Goal: Task Accomplishment & Management: Complete application form

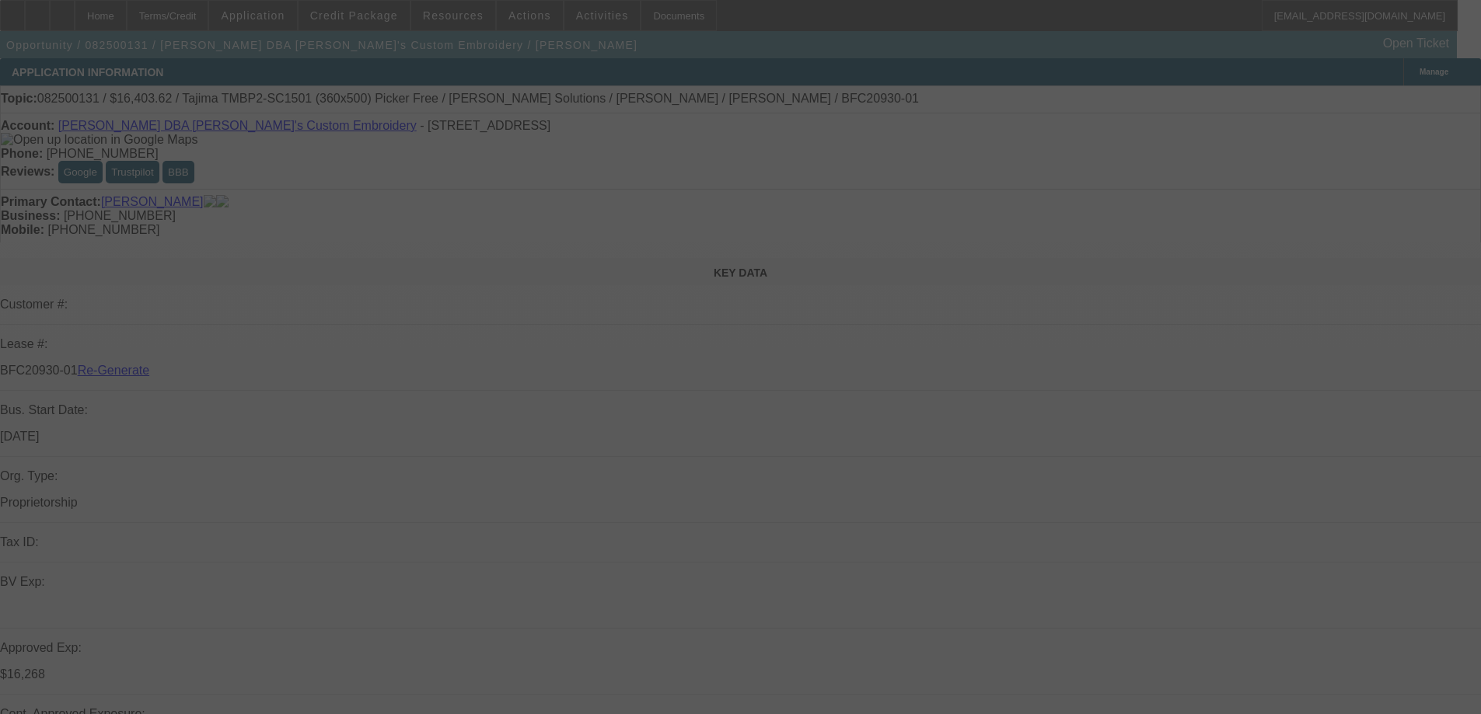
select select "3"
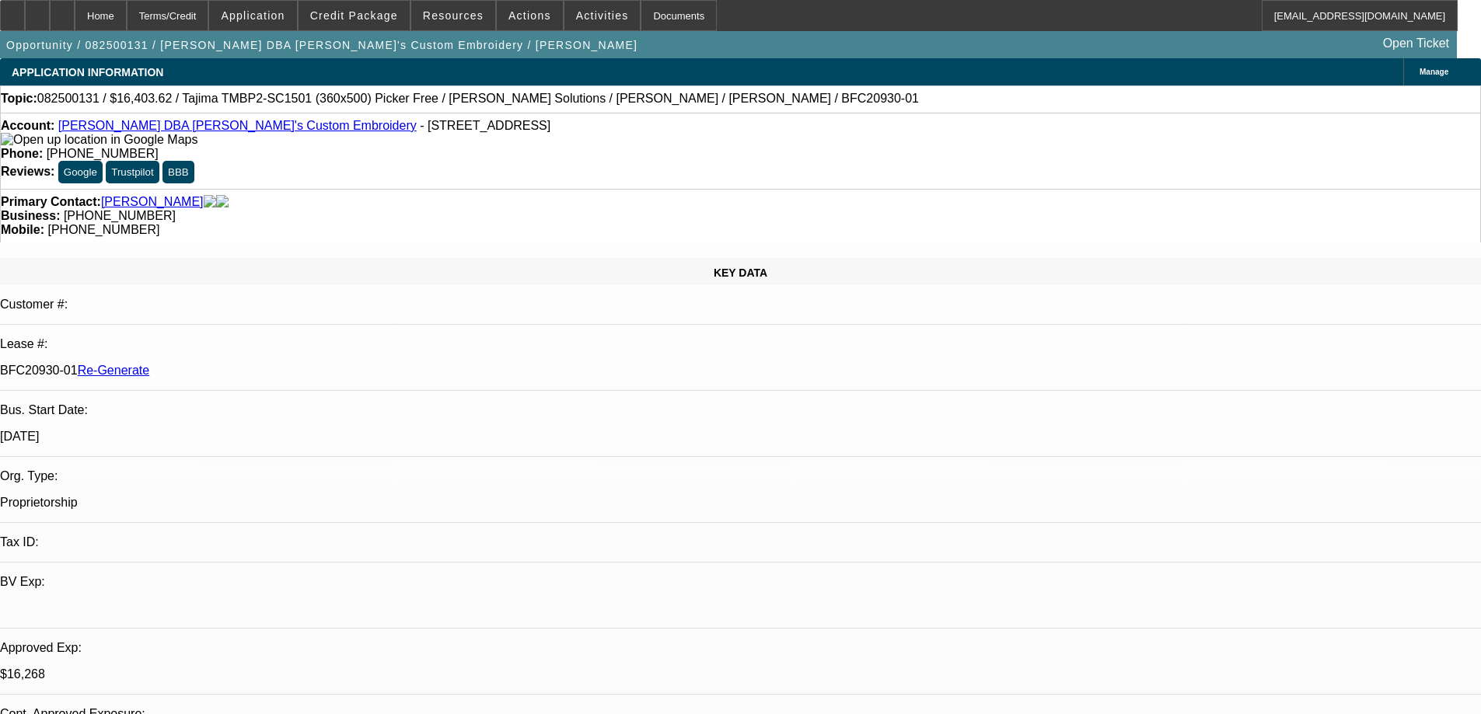
select select "0"
select select "2"
select select "0"
select select "6"
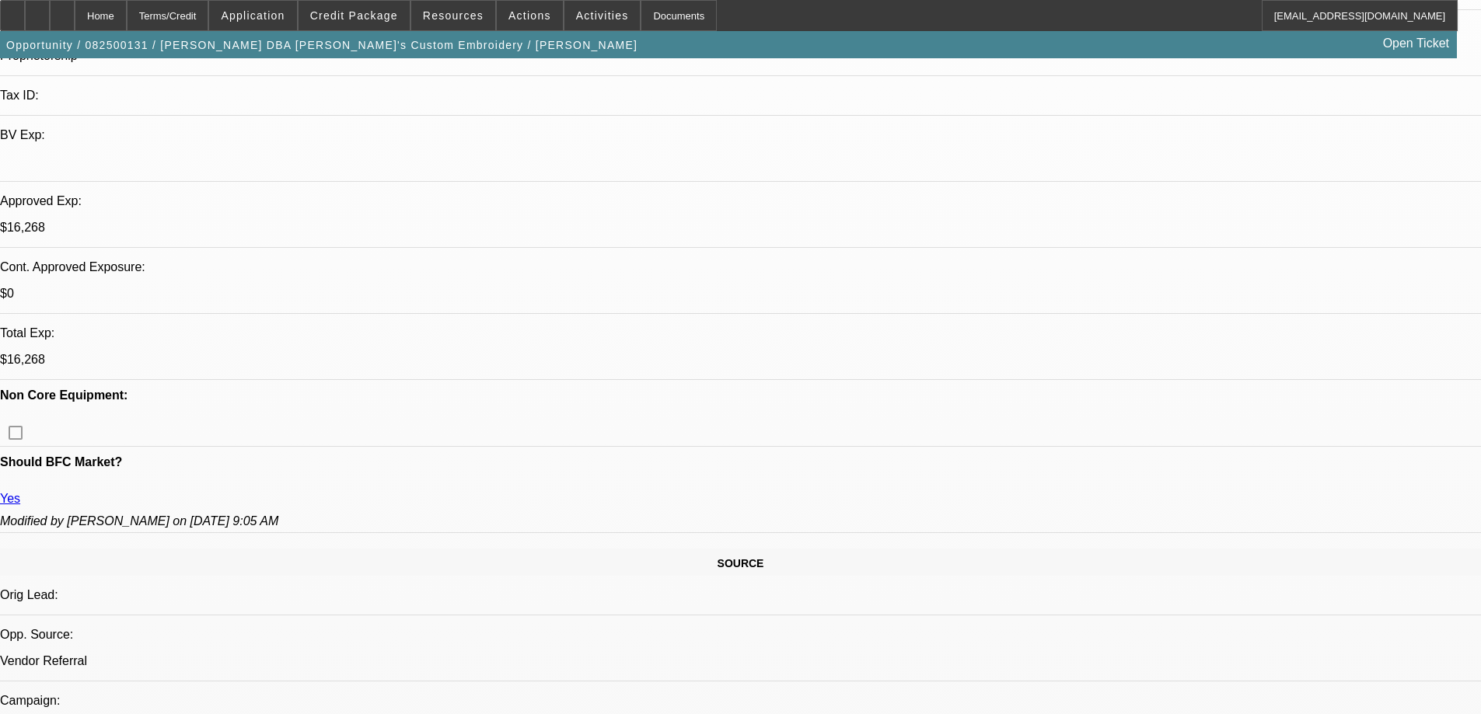
scroll to position [466, 0]
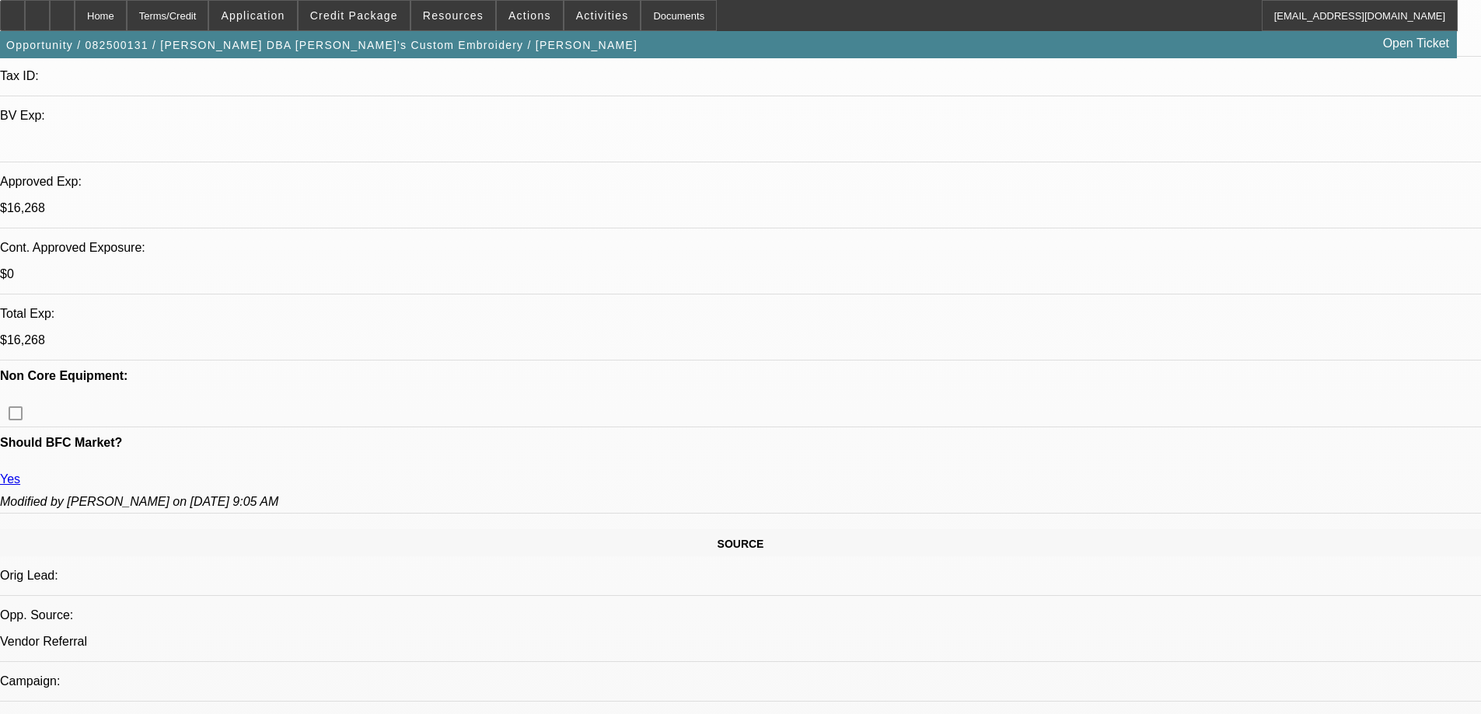
click at [641, 20] on div "Documents" at bounding box center [679, 15] width 76 height 31
click at [359, 16] on span "Credit Package" at bounding box center [354, 15] width 88 height 12
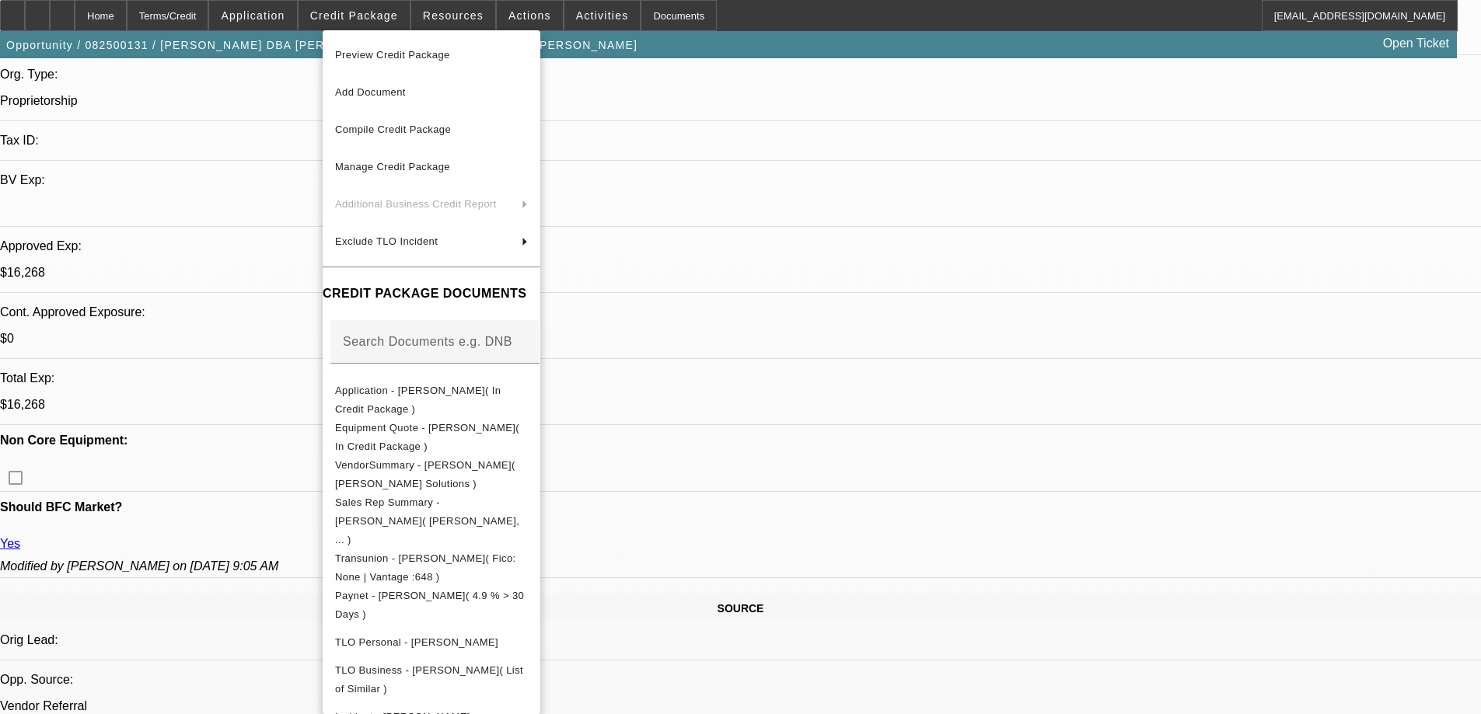
scroll to position [233, 0]
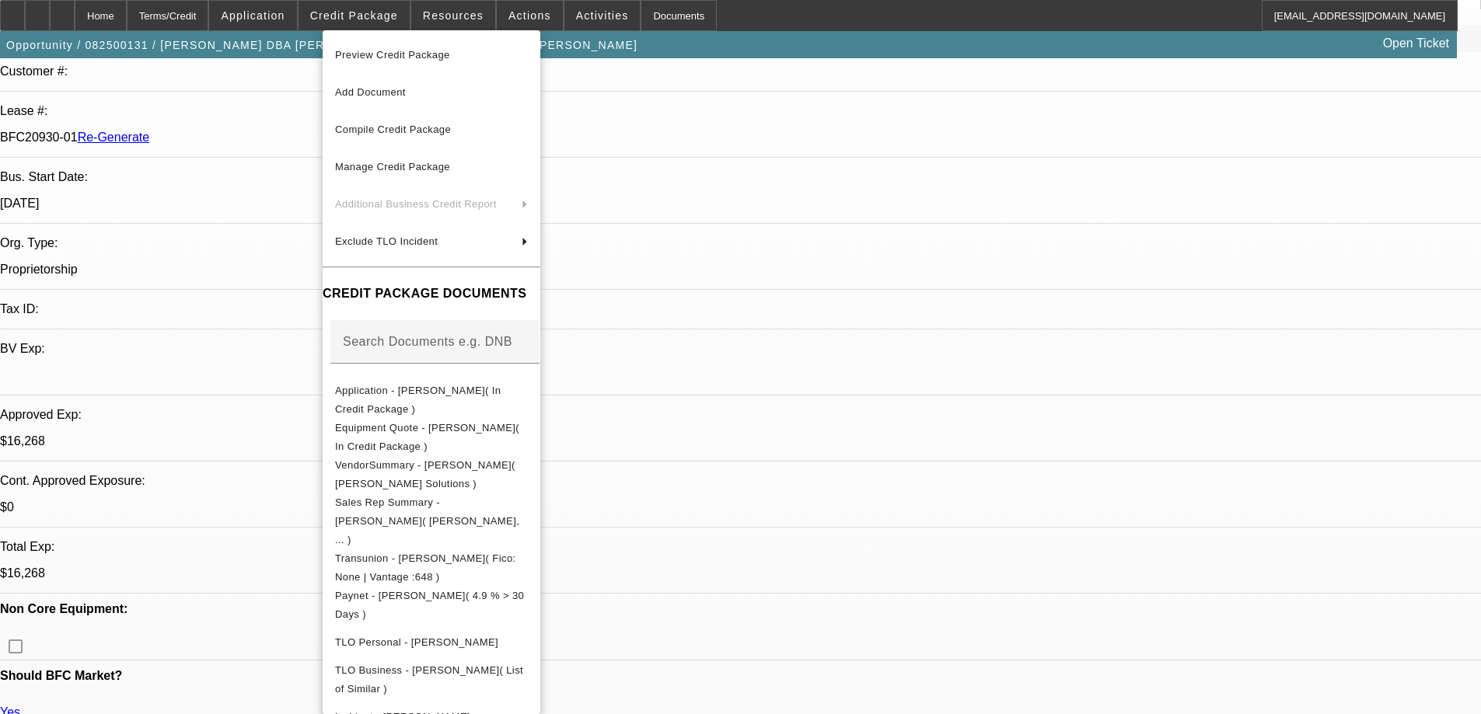
click at [794, 46] on div at bounding box center [740, 357] width 1481 height 714
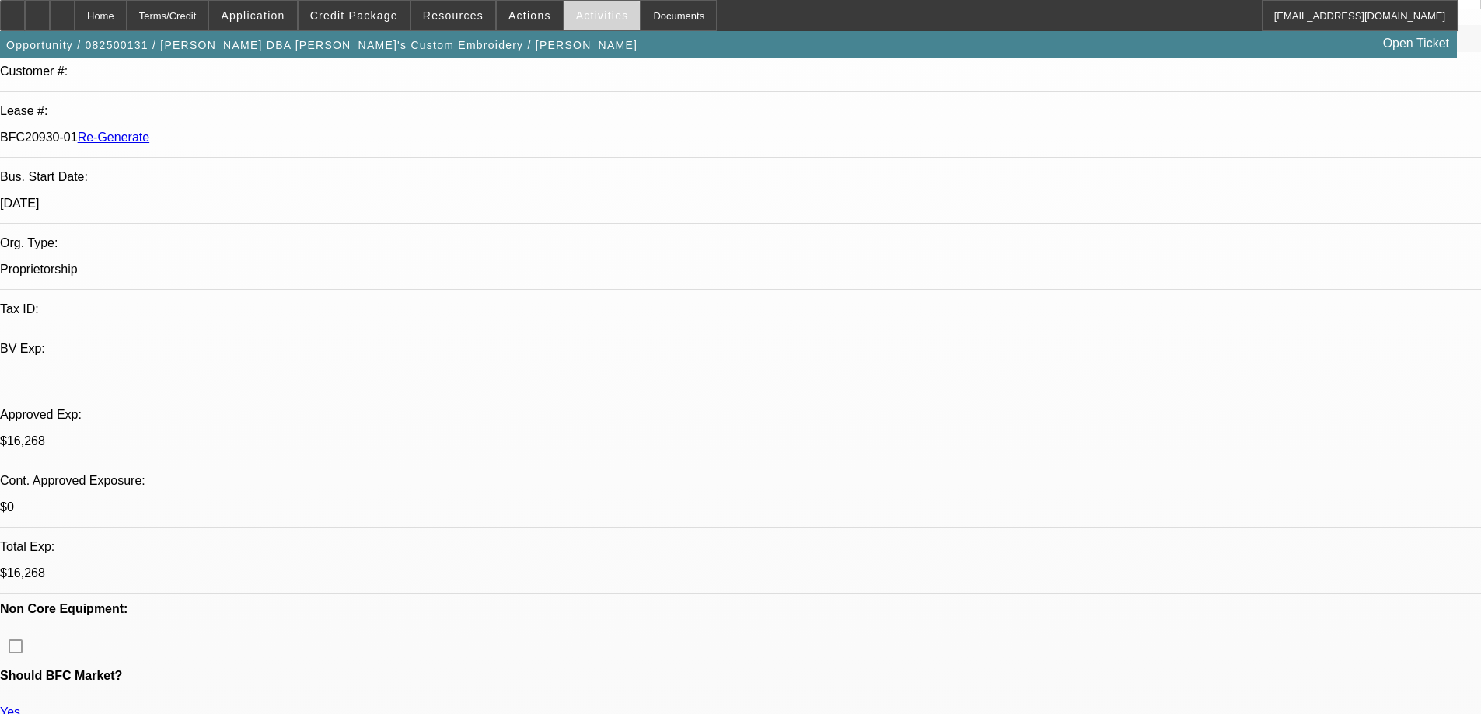
click at [586, 9] on span "Activities" at bounding box center [602, 15] width 53 height 12
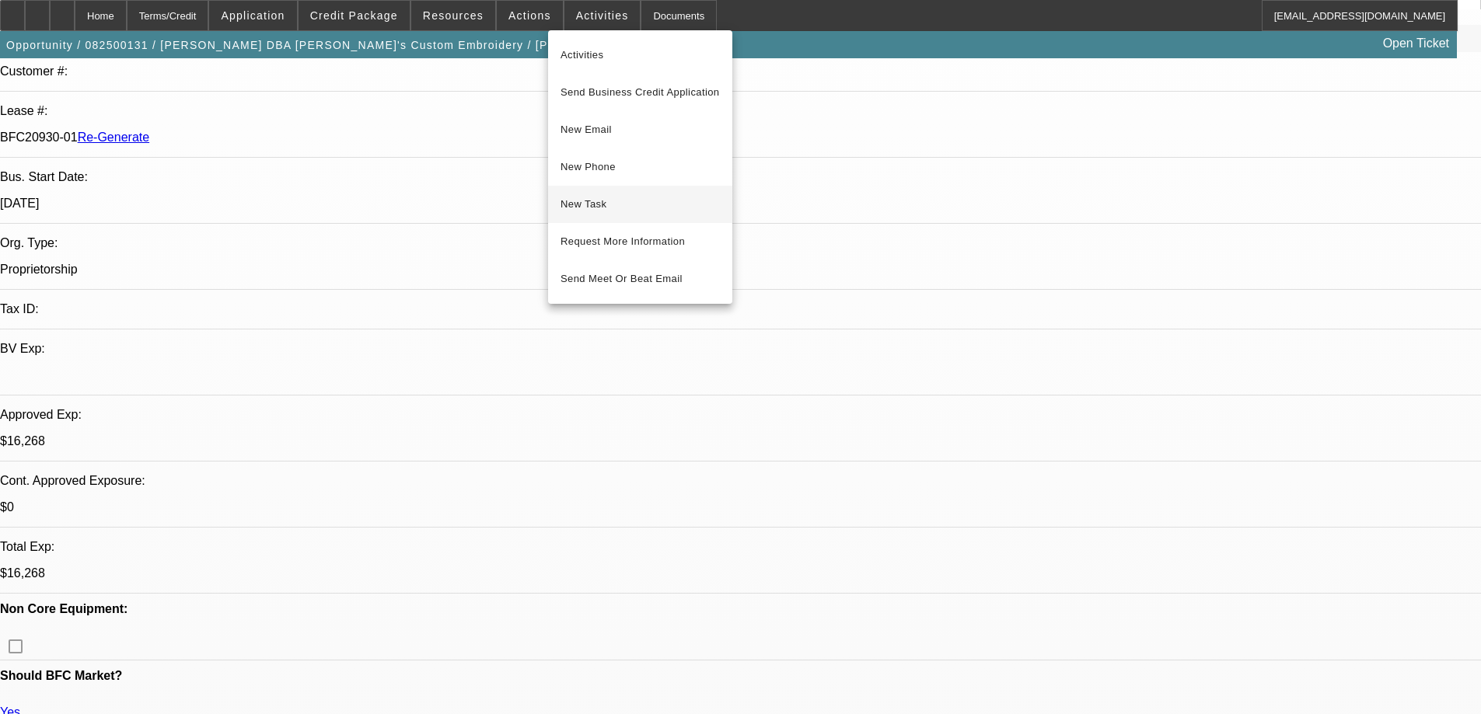
click at [610, 204] on span "New Task" at bounding box center [640, 204] width 159 height 19
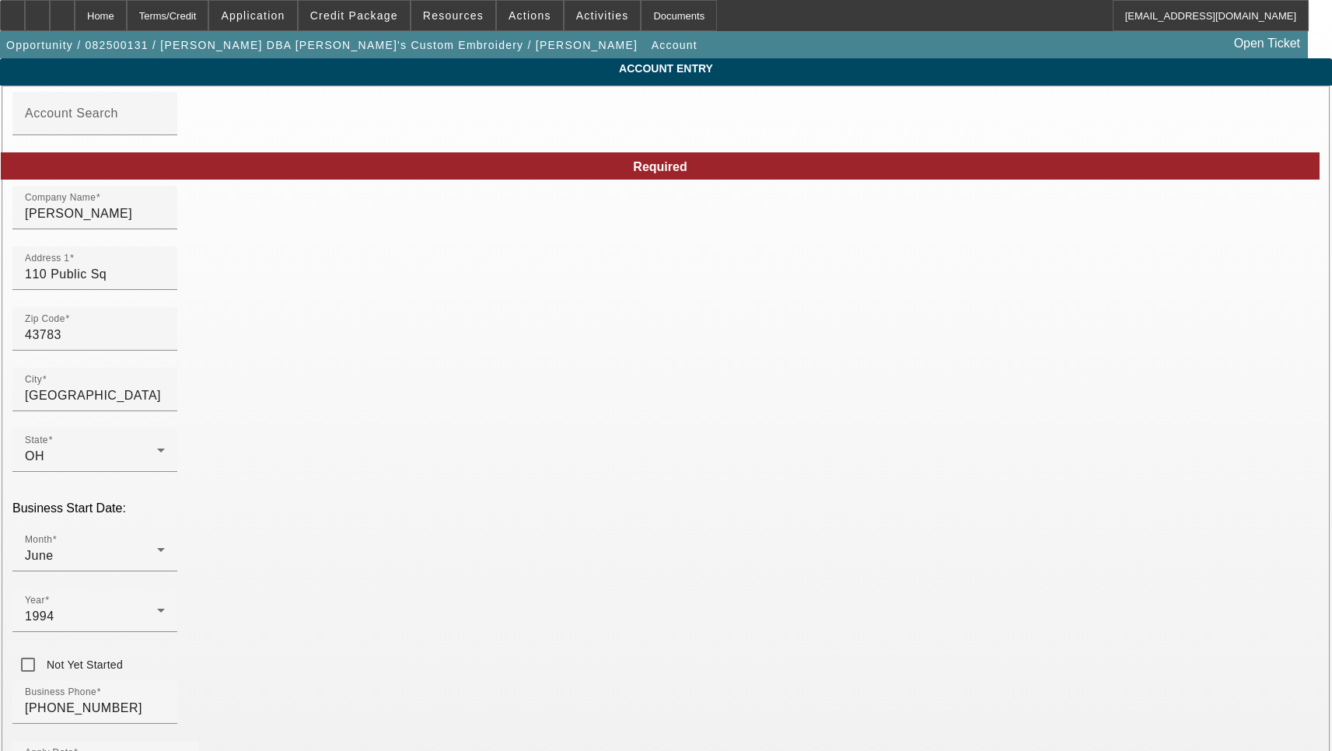
type input "8/6/2025"
click at [165, 223] on input "Laura L. Skinner" at bounding box center [95, 213] width 140 height 19
type input "[PERSON_NAME]"
click at [165, 284] on input "110 Public Sq" at bounding box center [95, 274] width 140 height 19
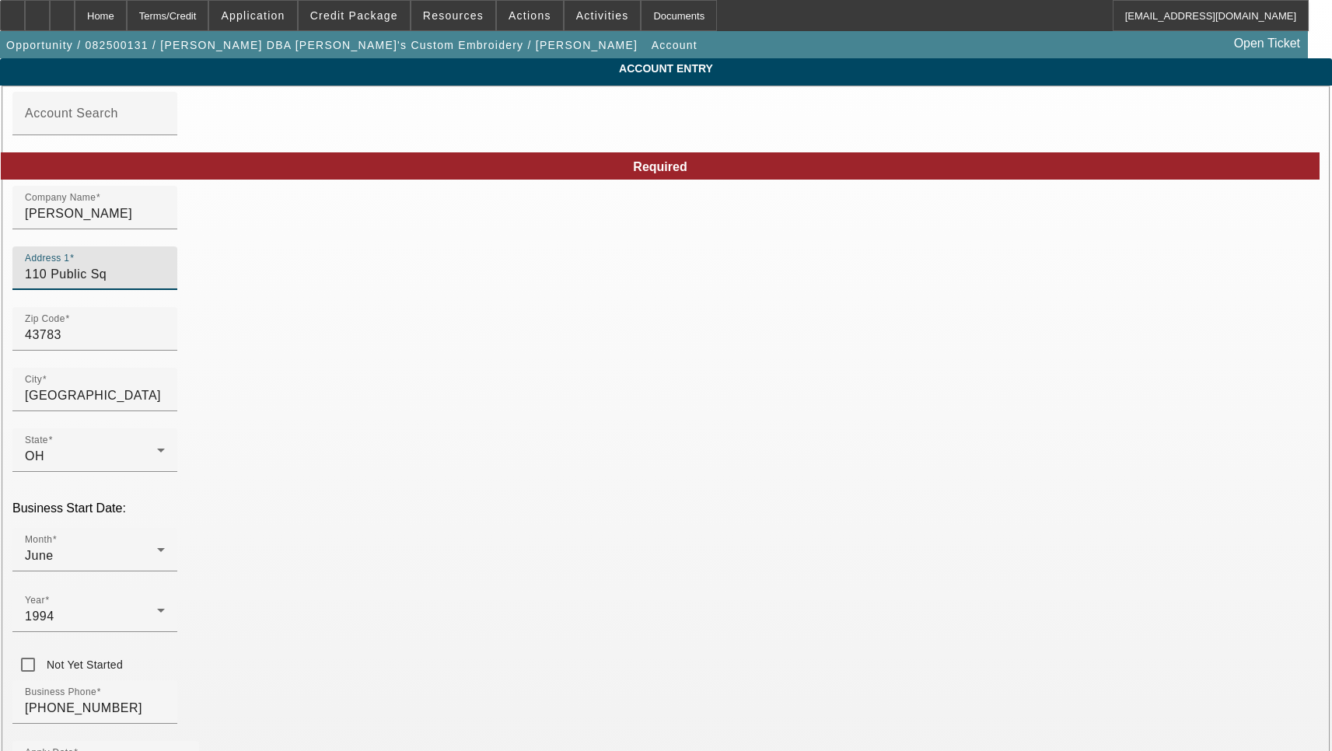
click at [165, 284] on input "110 Public Sq" at bounding box center [95, 274] width 140 height 19
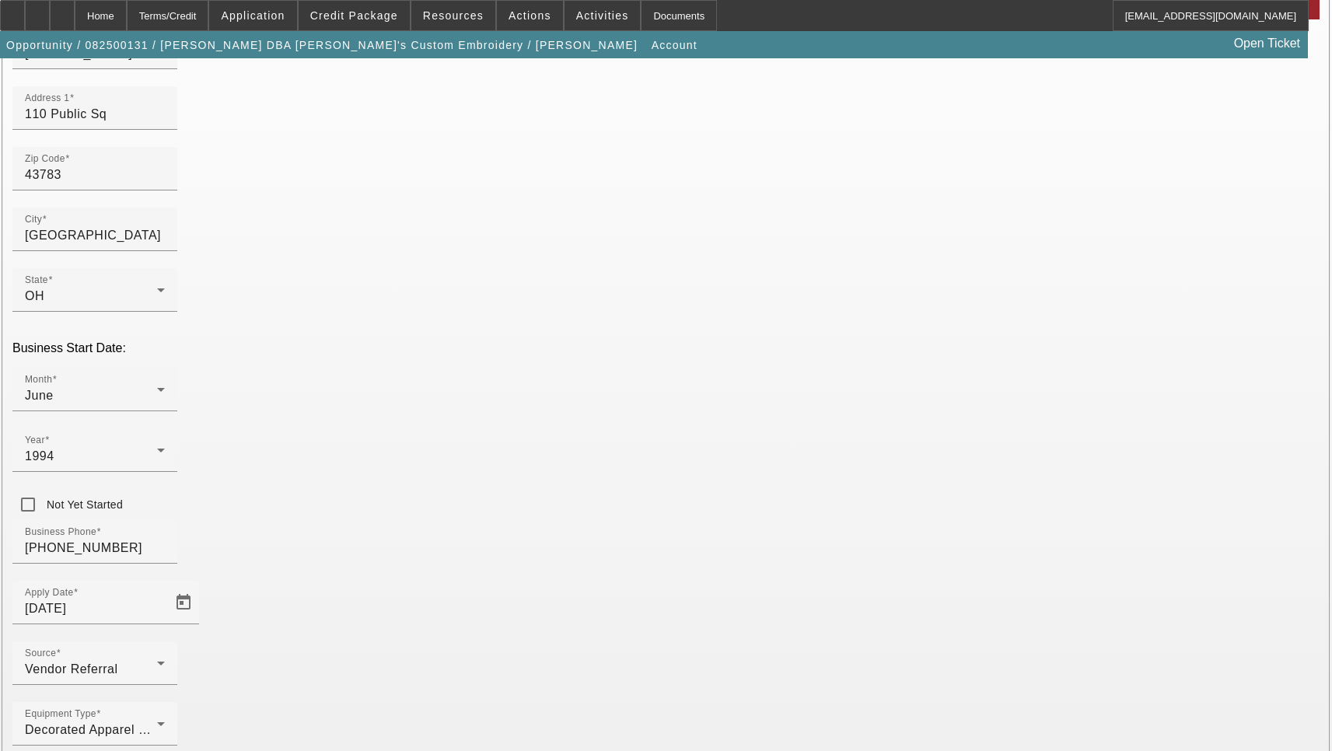
scroll to position [166, 0]
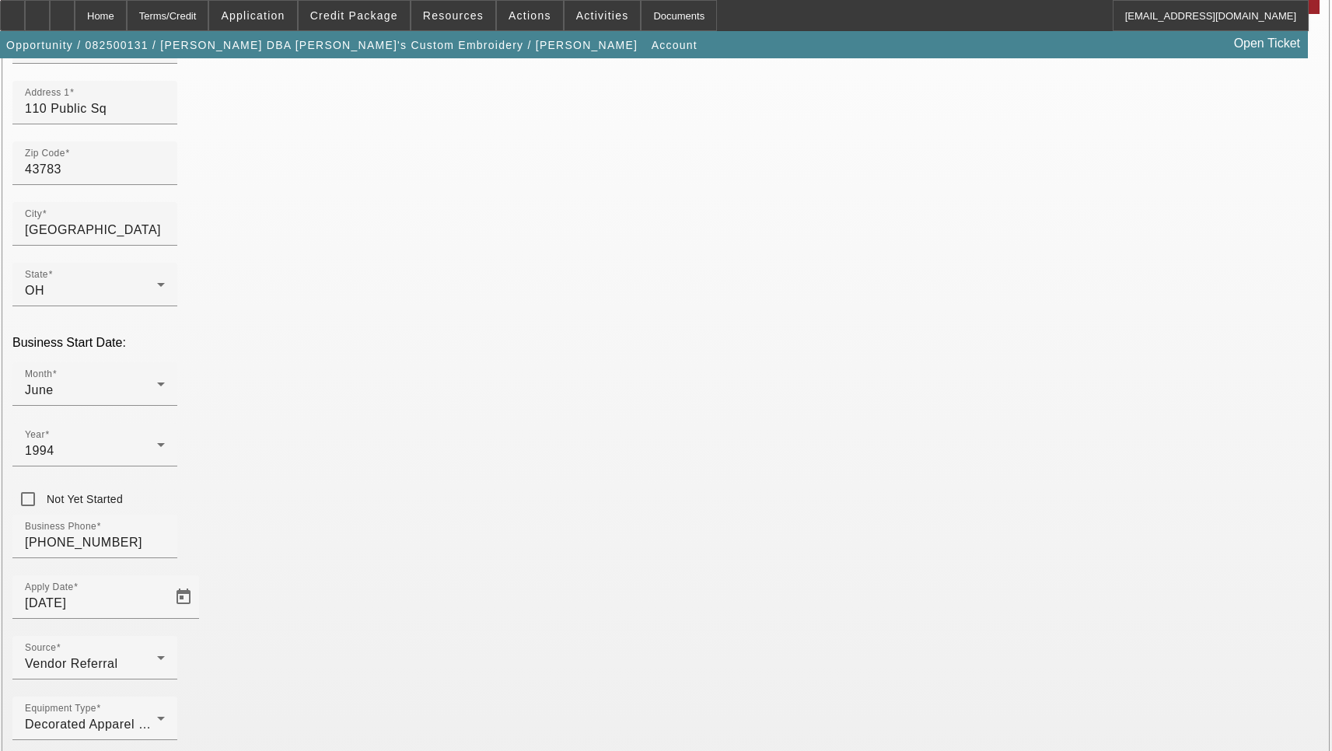
type input "Perry"
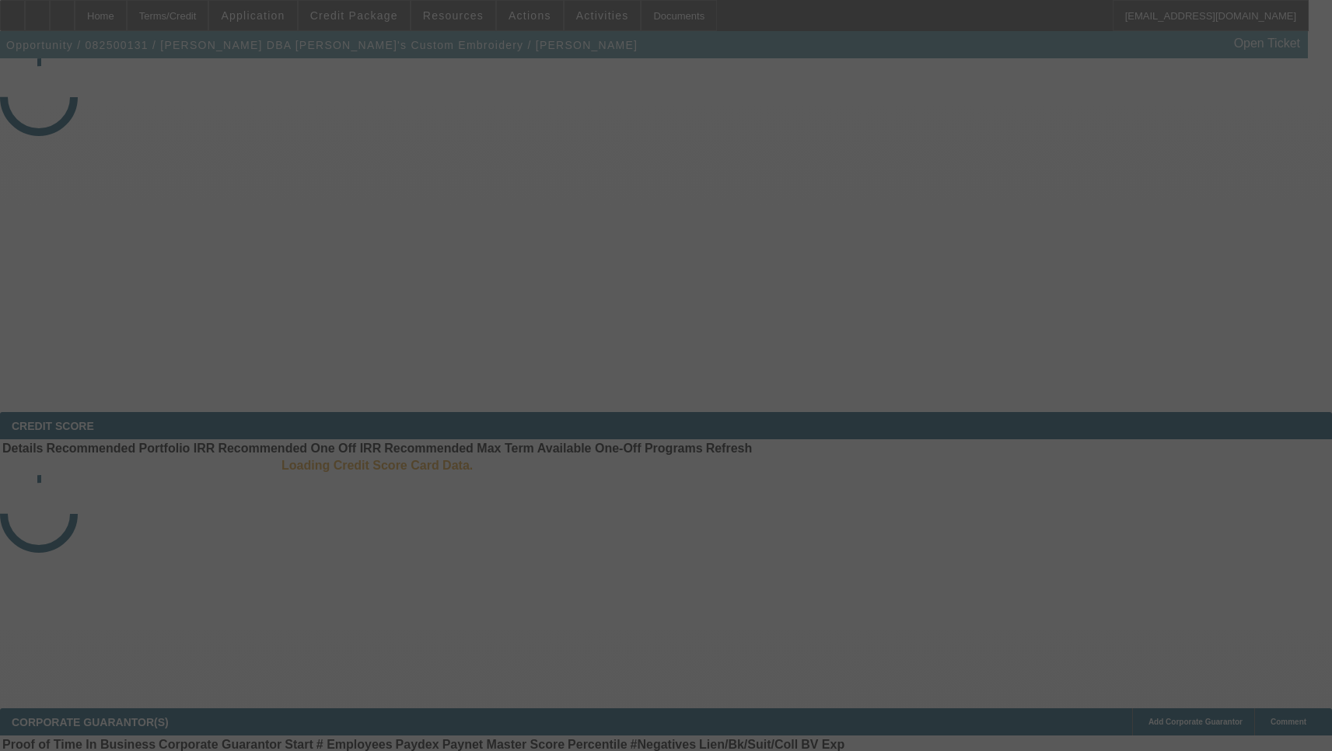
select select "3"
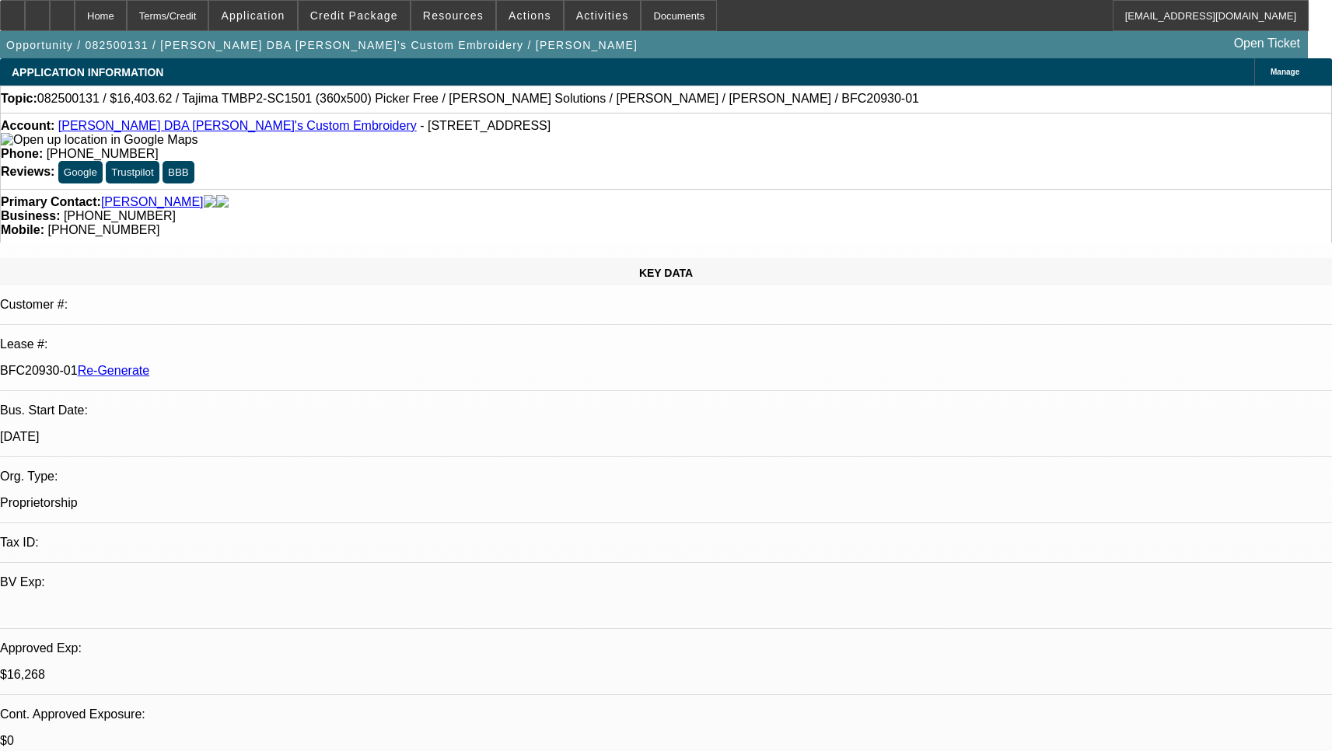
select select "0"
select select "2"
select select "0"
select select "6"
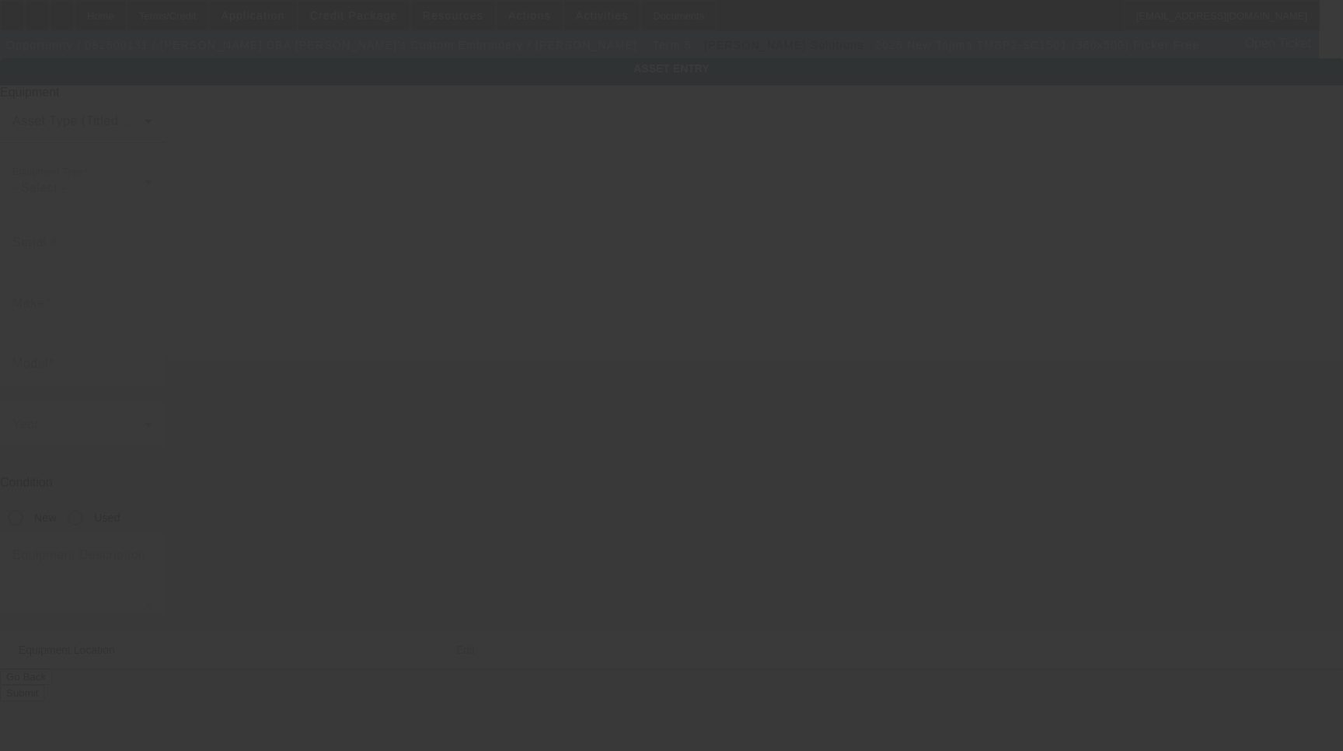
type input "Tajima"
type input "TMBP2-SC1501 (360x500) Picker Free"
radio input "true"
type textarea "single head machine"
type input "110 Public Sq"
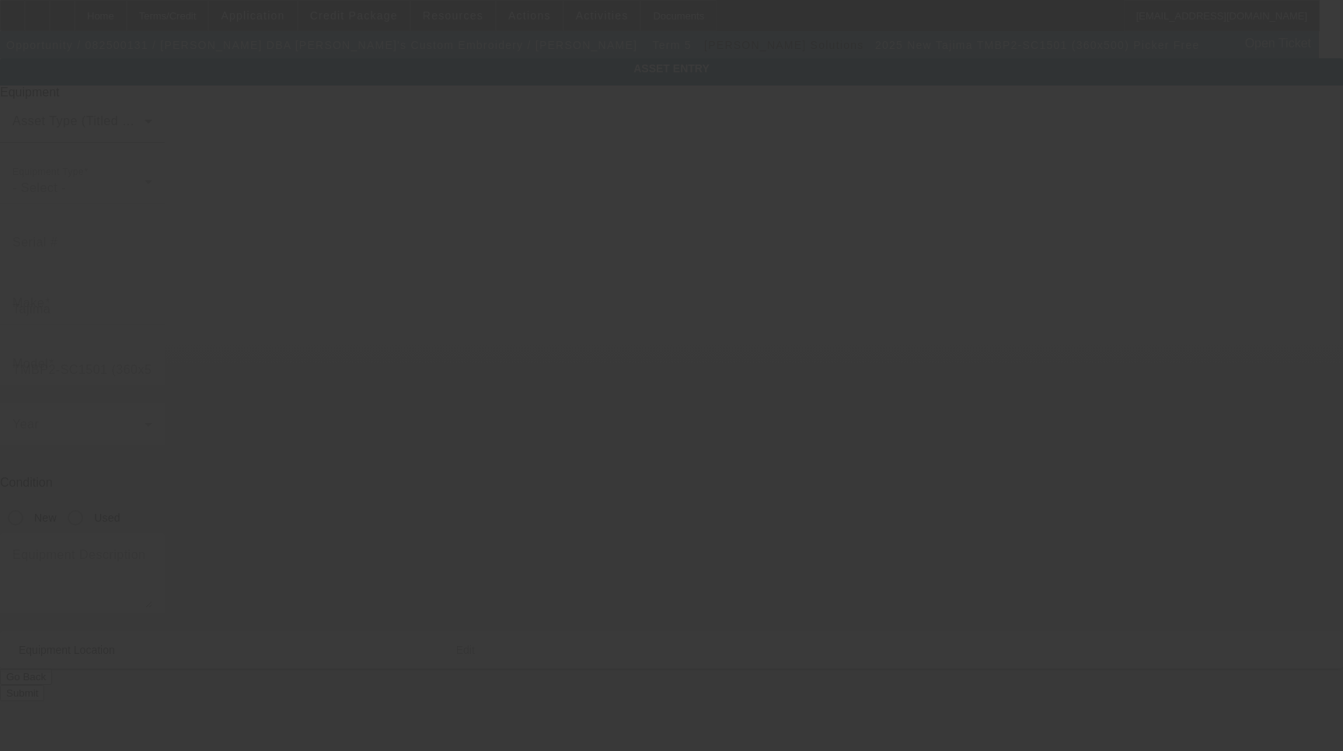
type input "PO Box 234"
type input "Somerset"
type input "43783"
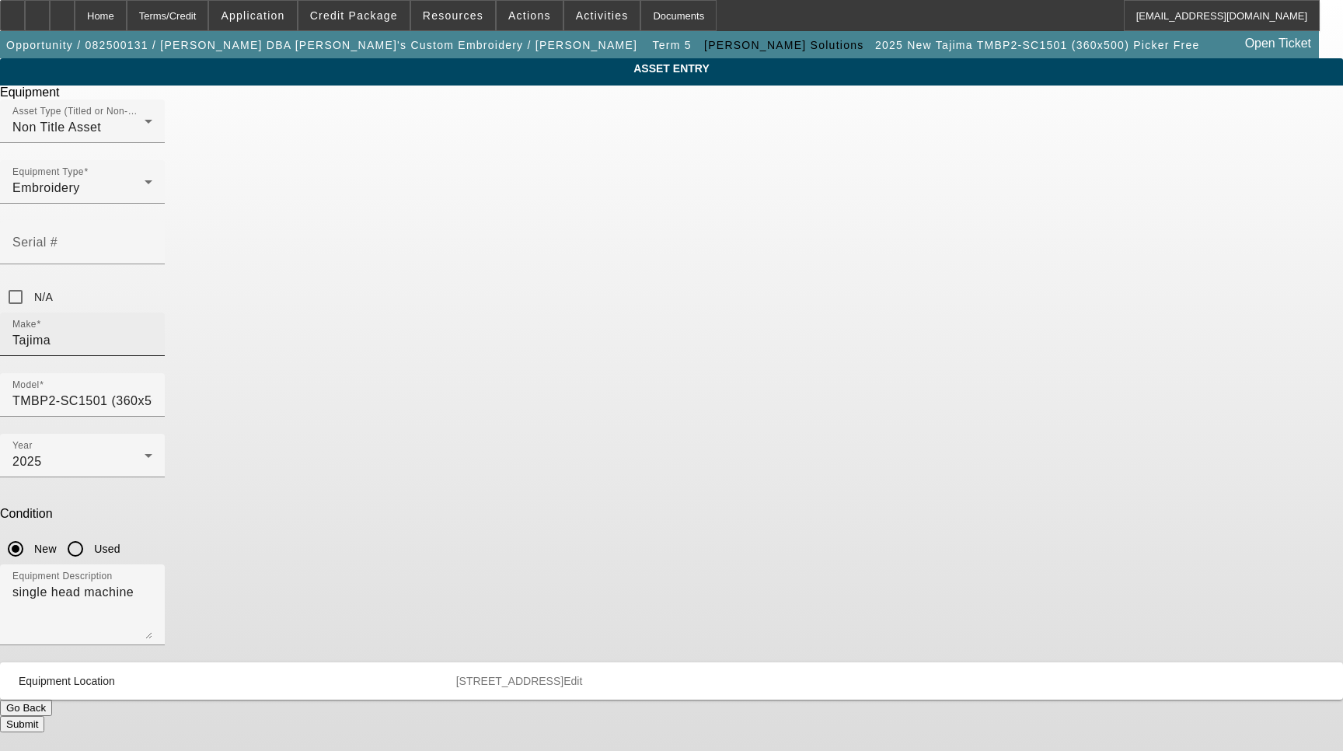
click at [152, 331] on input "Tajima" at bounding box center [82, 340] width 140 height 19
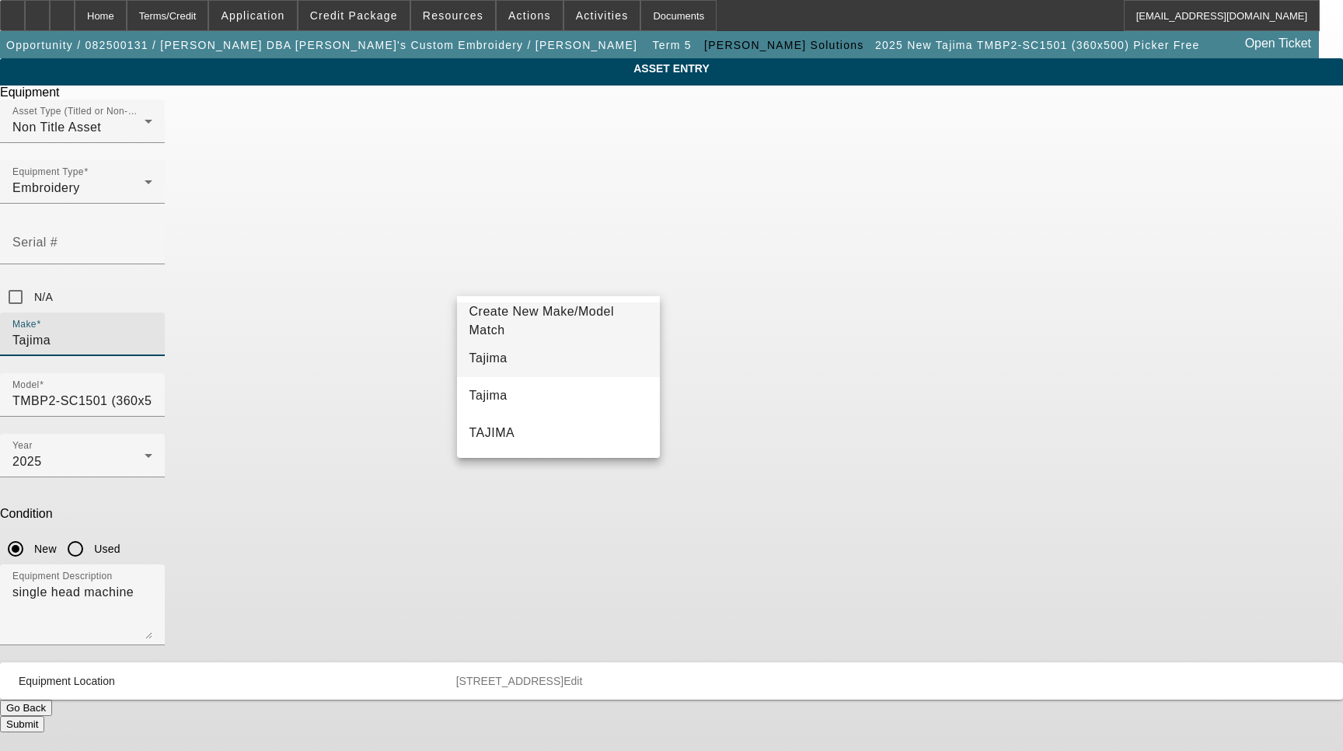
click at [501, 361] on mat-option "Tajima" at bounding box center [559, 358] width 204 height 37
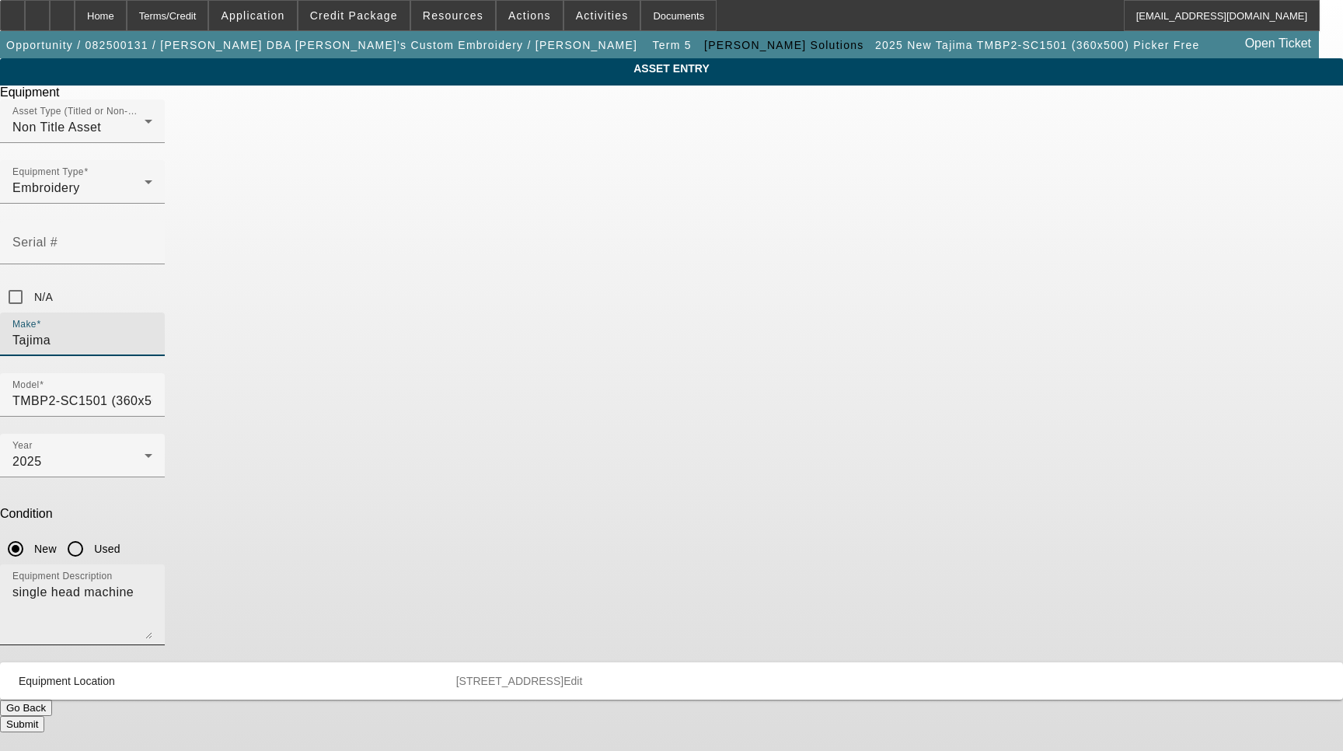
click at [152, 583] on textarea "single head machine" at bounding box center [82, 611] width 140 height 56
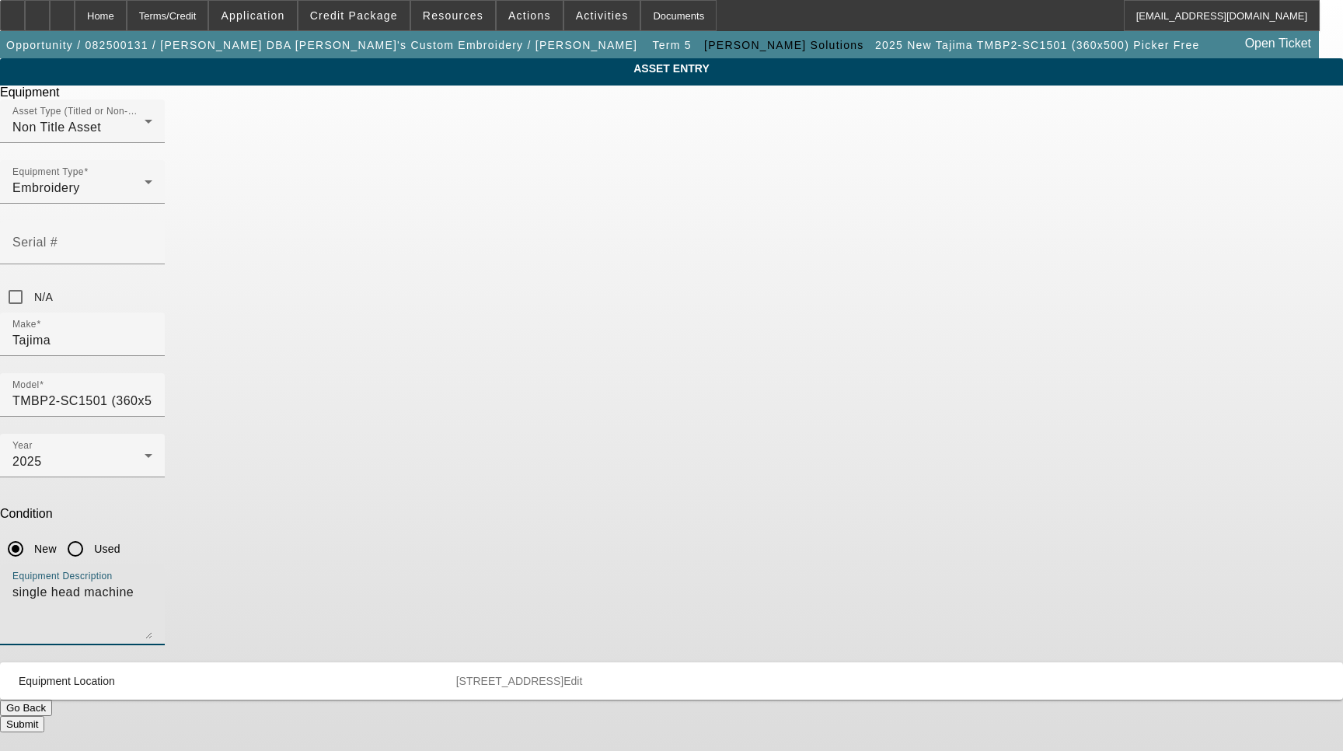
click at [152, 583] on textarea "single head machine" at bounding box center [82, 611] width 140 height 56
type textarea "15 Needle Single Head Embroidery Machine Includes: Stand, Supply Kit, Cap Drive…"
click at [582, 675] on span "Edit" at bounding box center [573, 681] width 19 height 12
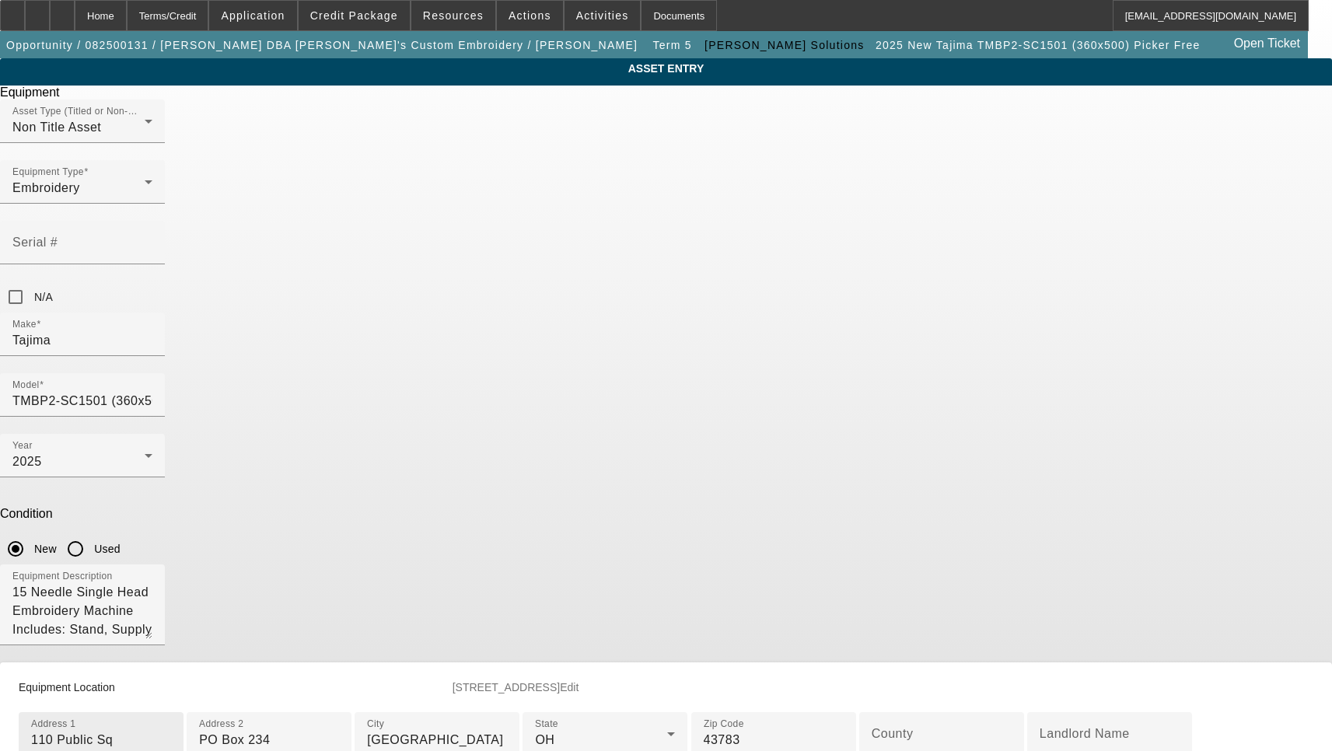
click at [171, 731] on input "110 Public Sq" at bounding box center [101, 740] width 140 height 19
click at [339, 731] on input "PO Box 234" at bounding box center [269, 740] width 140 height 19
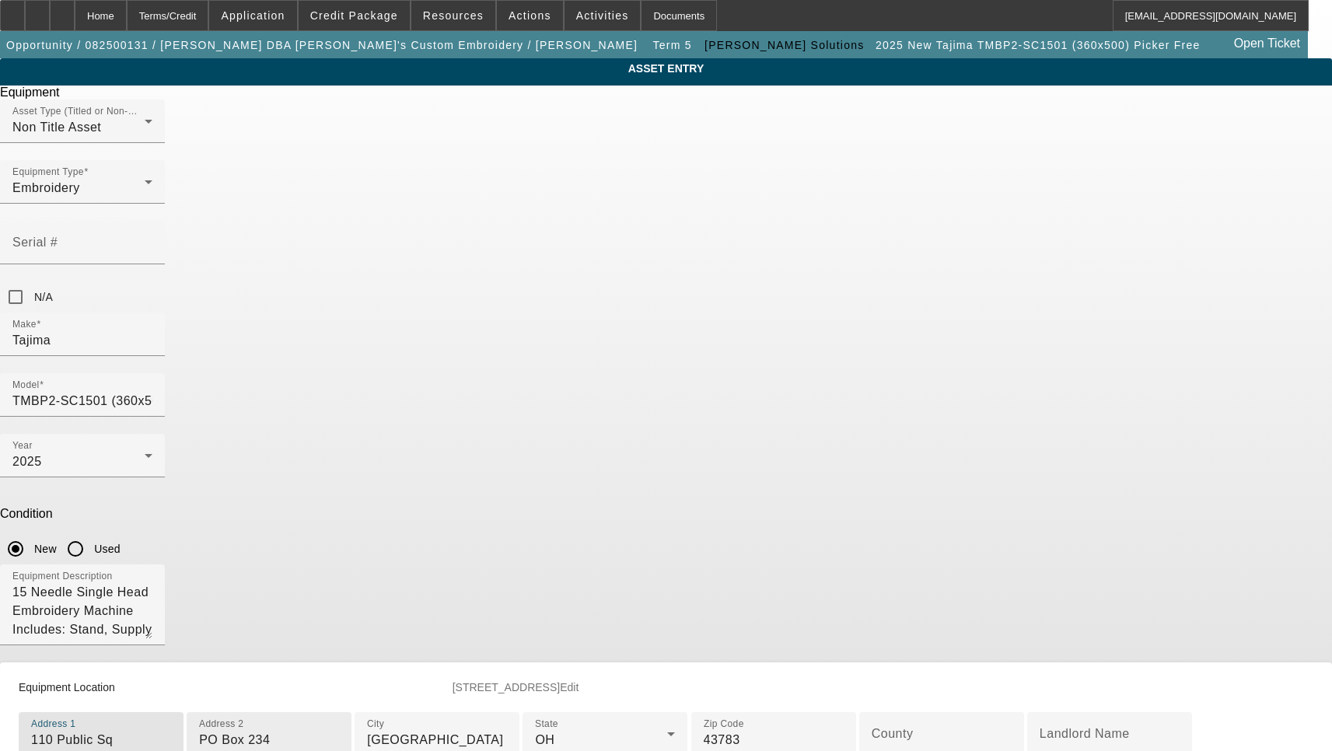
click at [339, 731] on input "PO Box 234" at bounding box center [269, 740] width 140 height 19
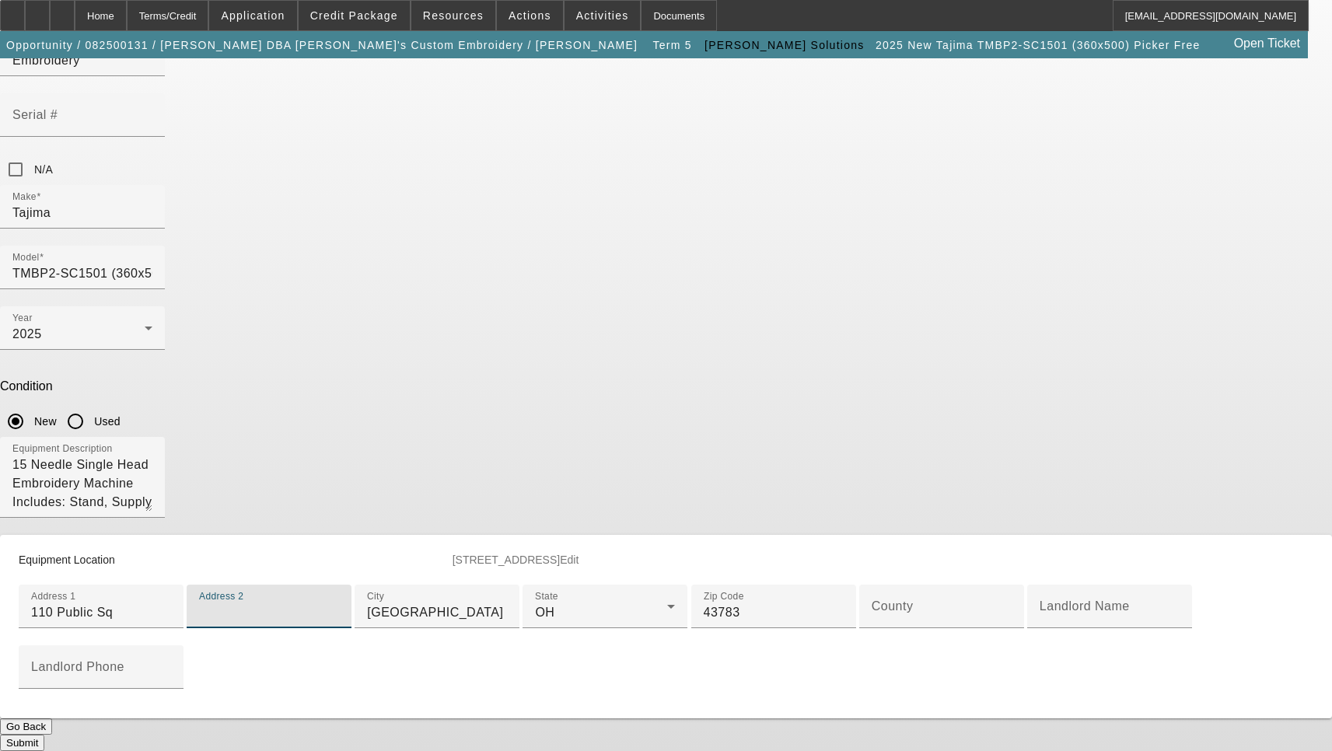
scroll to position [311, 0]
click at [859, 628] on div at bounding box center [941, 636] width 165 height 17
click at [872, 599] on mat-label "County" at bounding box center [893, 605] width 42 height 13
click at [872, 603] on input "County" at bounding box center [942, 612] width 140 height 19
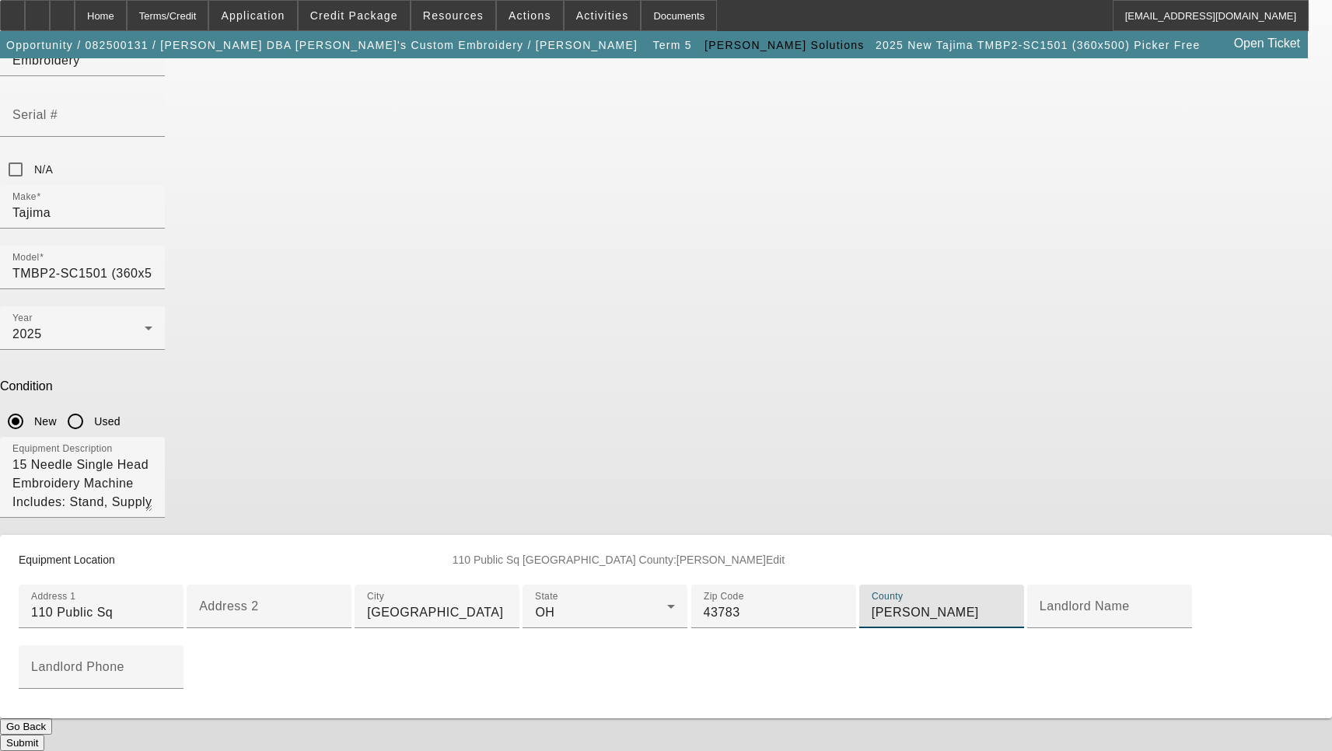
scroll to position [369, 0]
type input "Perry"
click at [44, 735] on button "Submit" at bounding box center [22, 743] width 44 height 16
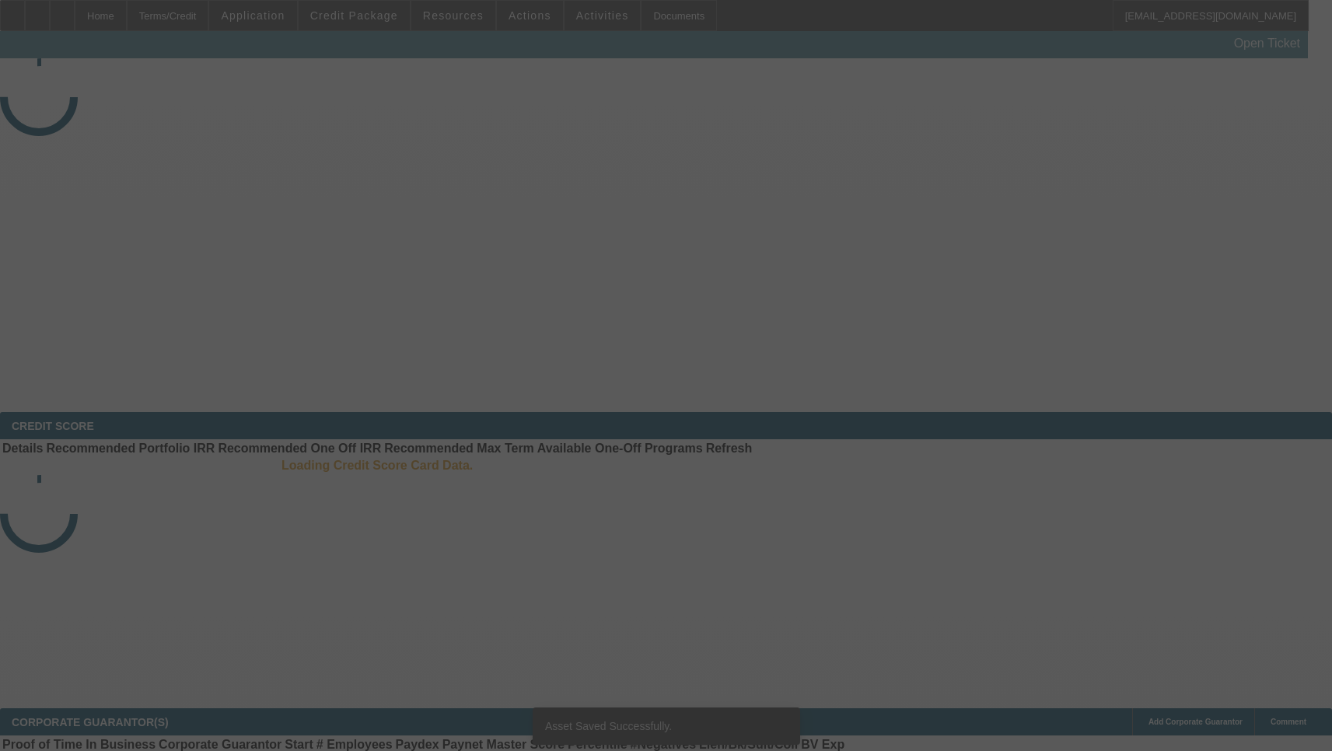
select select "3"
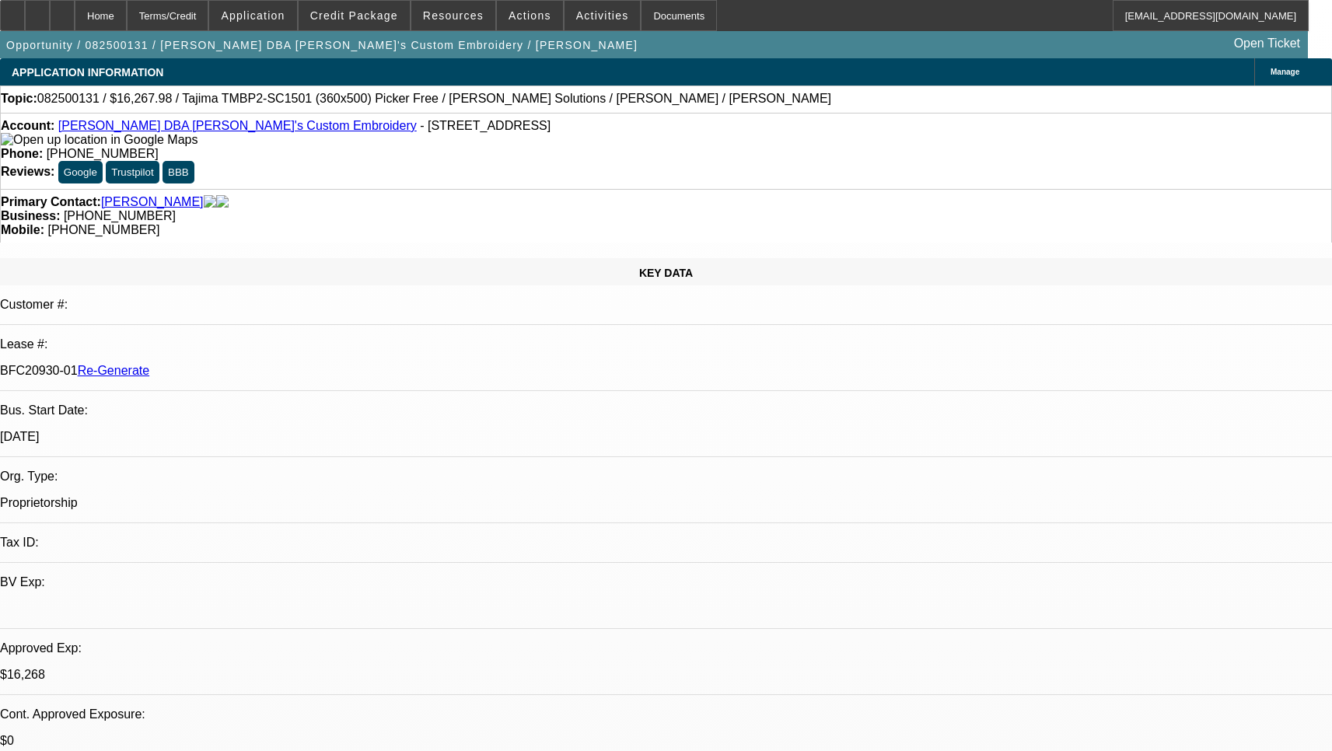
select select "0"
select select "2"
select select "0"
select select "6"
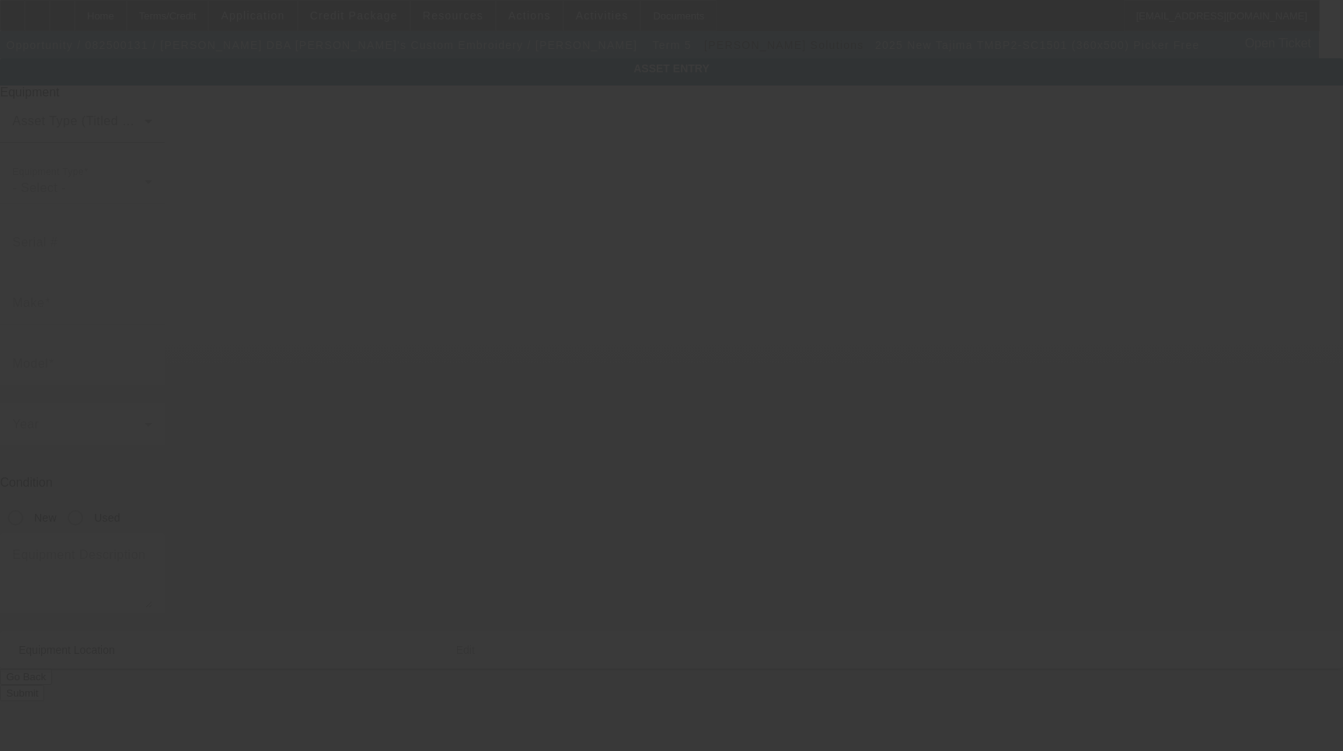
type input "Tajima"
type input "TMBP2-SC1501 (360x500) Picker Free"
radio input "true"
type textarea "15 Needle Single Head Embroidery Machine Includes: Stand, Supply Kit, Cap Drive…"
type input "110 Public Sq"
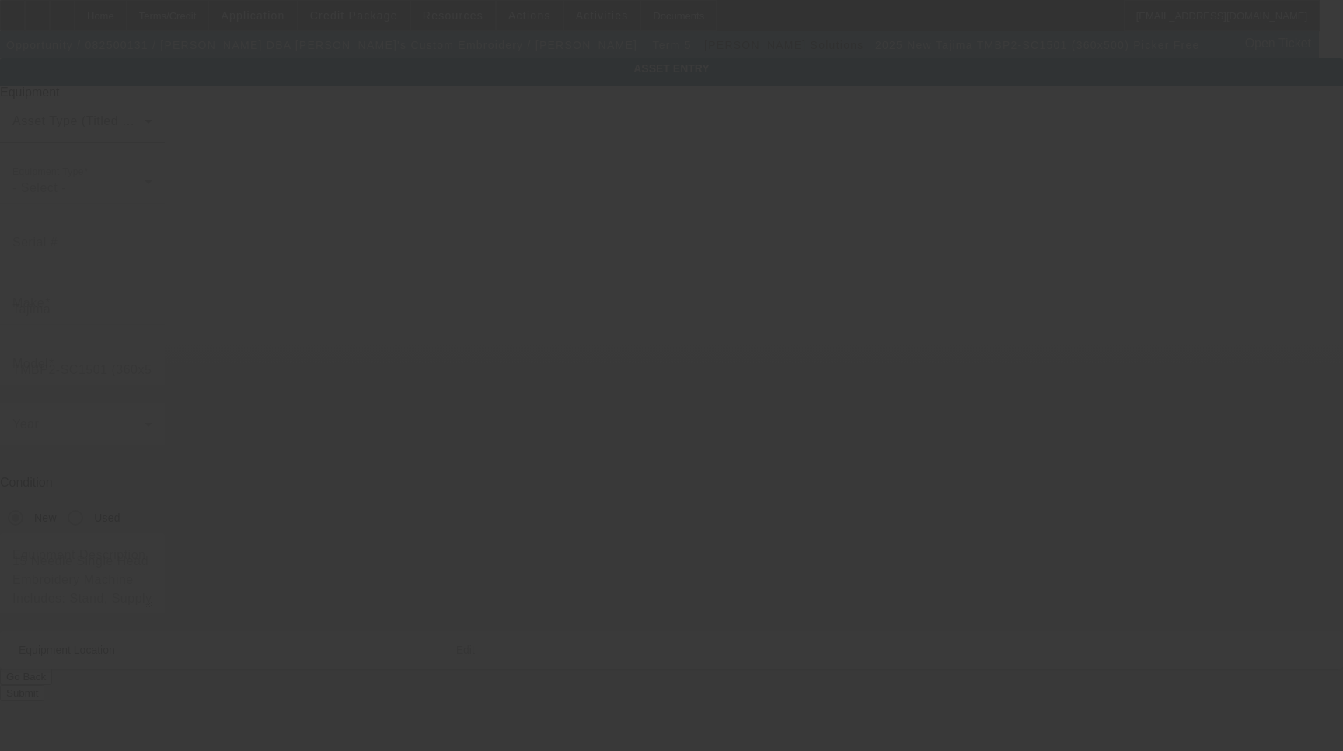
type input "[GEOGRAPHIC_DATA]"
type input "43783"
type input "[PERSON_NAME]"
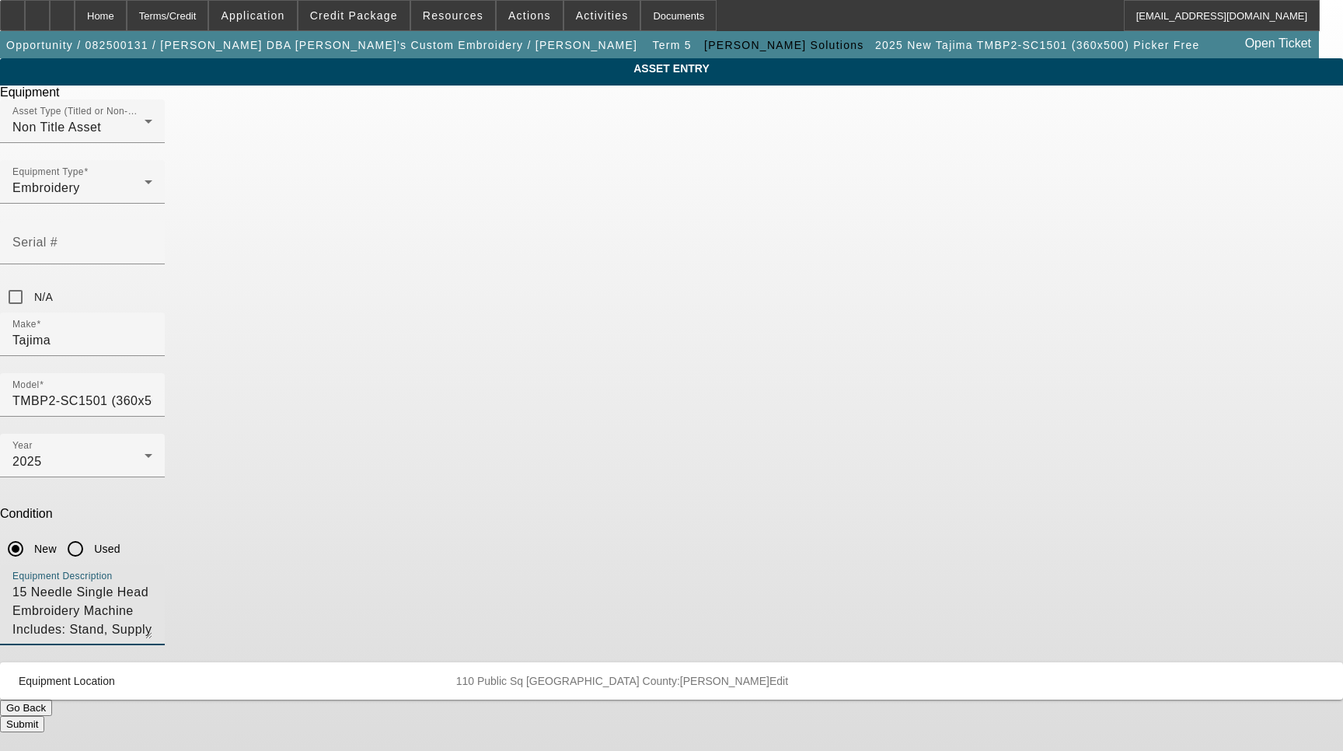
click at [152, 583] on textarea "15 Needle Single Head Embroidery Machine Includes: Stand, Supply Kit, Cap Drive…" at bounding box center [82, 611] width 140 height 56
type textarea "15 Needle Single Head Embroidery Machine Includes: Stand, Supply Kit, Cap Drive…"
click at [44, 716] on button "Submit" at bounding box center [22, 724] width 44 height 16
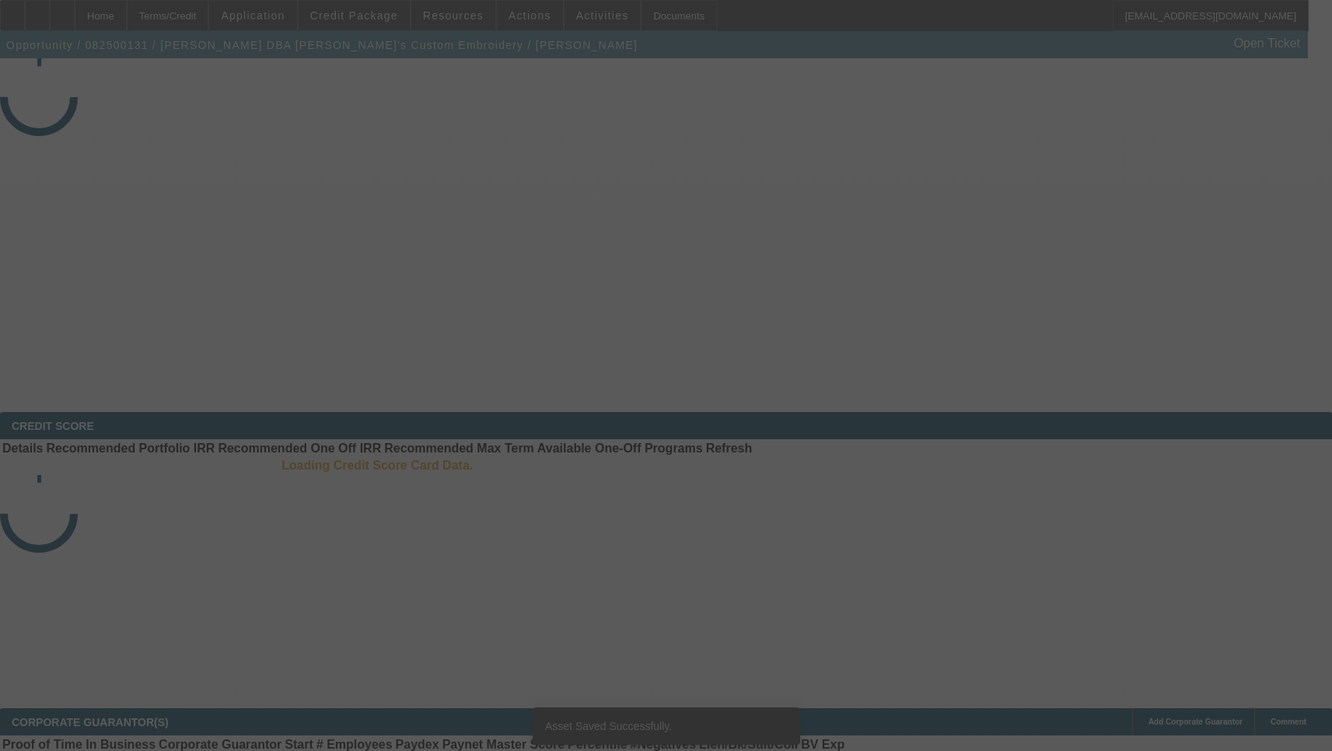
select select "3"
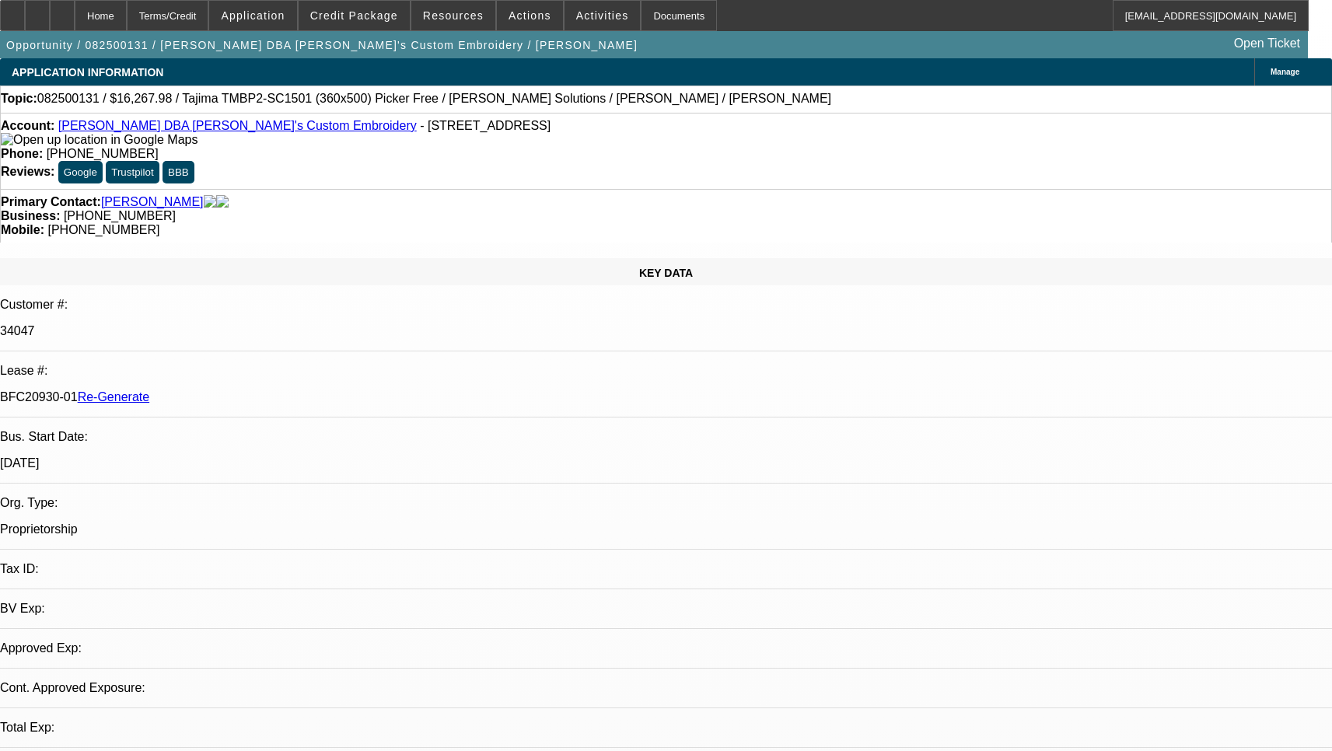
select select "0"
select select "2"
select select "0"
select select "6"
